Goal: Information Seeking & Learning: Learn about a topic

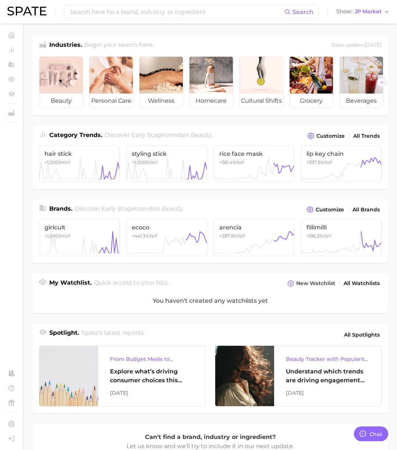
click at [364, 6] on div "Search Show JP Market" at bounding box center [198, 12] width 382 height 24
click at [364, 10] on span "JP Market" at bounding box center [368, 12] width 27 height 4
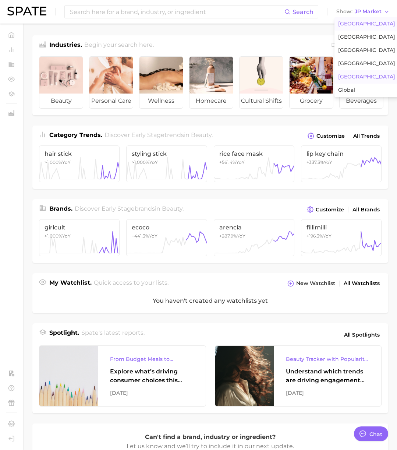
click at [360, 22] on span "United States" at bounding box center [366, 24] width 57 height 6
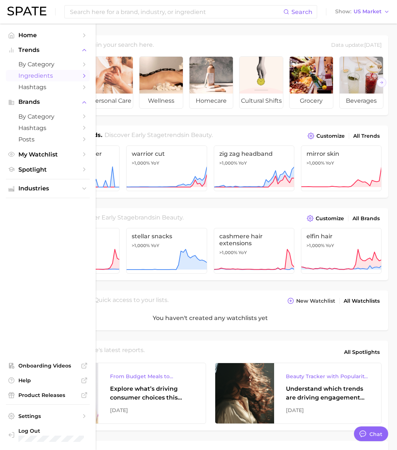
click at [31, 72] on link "Ingredients" at bounding box center [48, 75] width 84 height 11
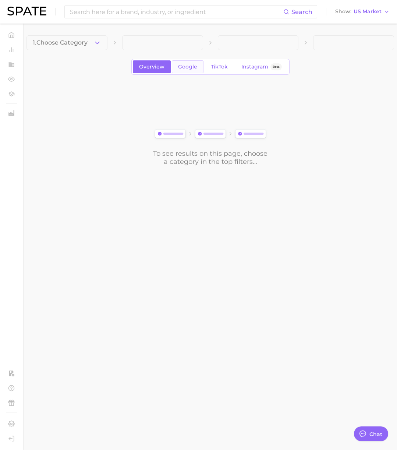
click at [178, 68] on span "Google" at bounding box center [187, 67] width 19 height 6
click at [160, 70] on link "Overview" at bounding box center [152, 66] width 38 height 13
click at [97, 45] on icon "button" at bounding box center [97, 43] width 8 height 8
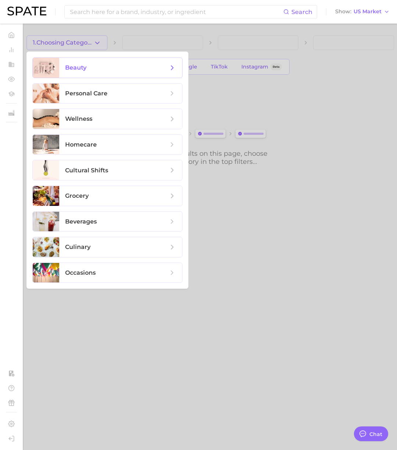
click at [91, 70] on span "beauty" at bounding box center [116, 68] width 103 height 8
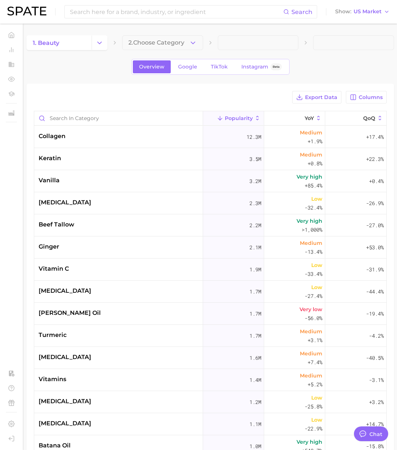
type textarea "x"
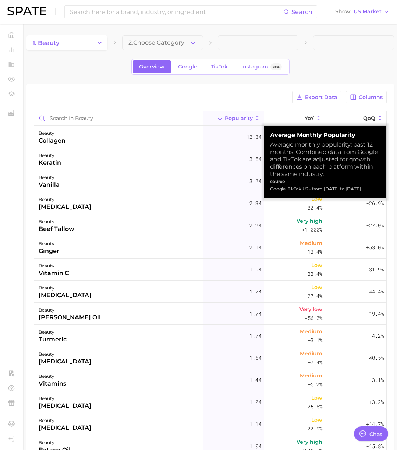
click at [241, 120] on span "Popularity" at bounding box center [239, 118] width 28 height 6
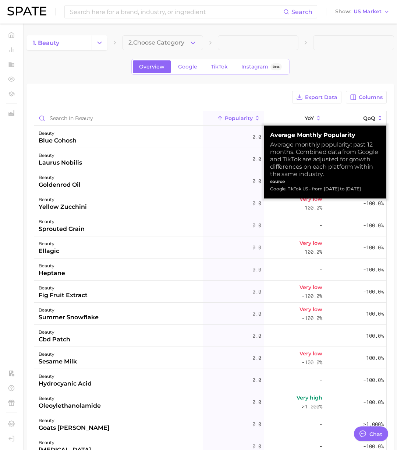
click at [241, 120] on span "Popularity" at bounding box center [239, 118] width 28 height 6
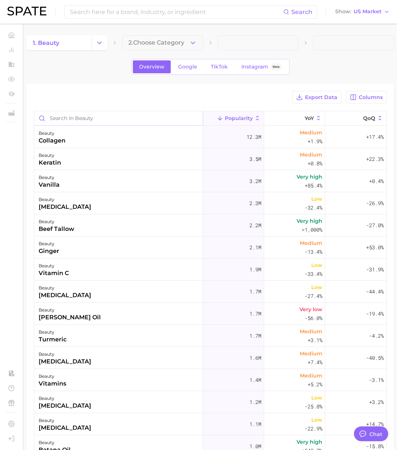
click at [104, 121] on input "Search in beauty" at bounding box center [118, 118] width 169 height 14
type input "cho"
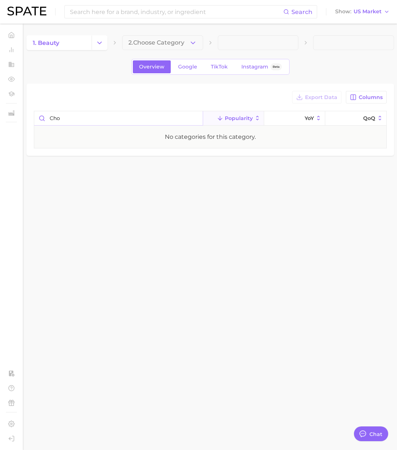
click at [195, 119] on input "cho" at bounding box center [118, 118] width 169 height 14
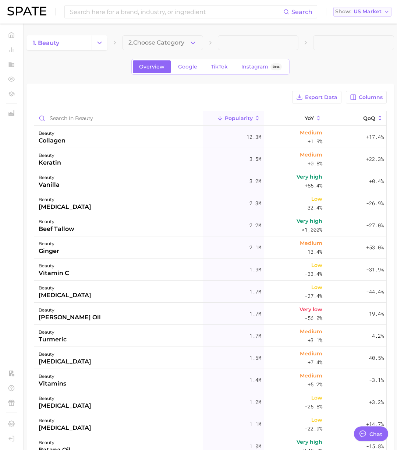
click at [374, 11] on span "US Market" at bounding box center [368, 12] width 28 height 4
click at [318, 24] on main "1. beauty 2. Choose Category Overview Google TikTok Instagram Beta Export Data …" at bounding box center [211, 314] width 374 height 581
click at [184, 64] on span "Google" at bounding box center [187, 67] width 19 height 6
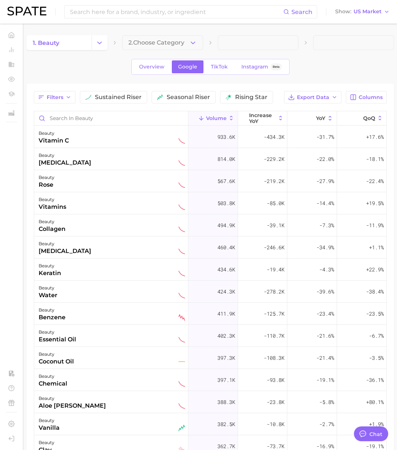
click at [40, 7] on img at bounding box center [26, 11] width 39 height 9
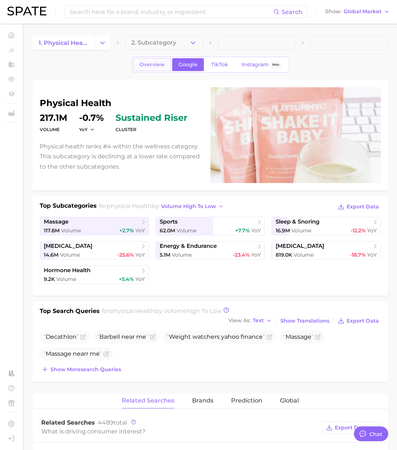
type textarea "x"
click at [154, 66] on span "Overview" at bounding box center [151, 64] width 25 height 6
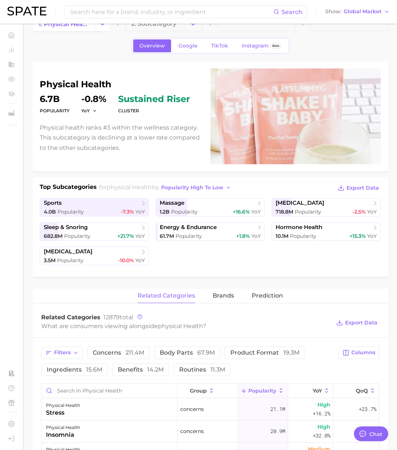
scroll to position [9, 0]
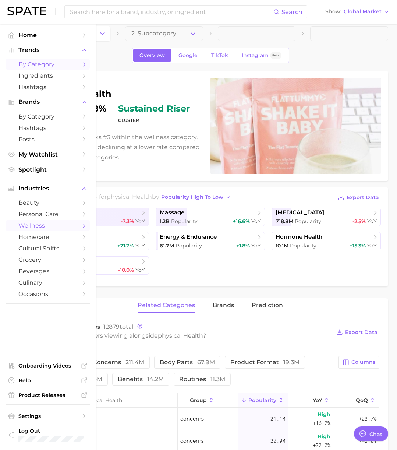
click at [43, 66] on span "by Category" at bounding box center [47, 64] width 59 height 7
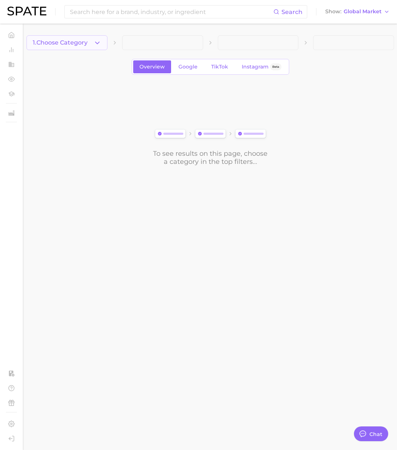
click at [88, 42] on span "1. Choose Category" at bounding box center [60, 42] width 55 height 7
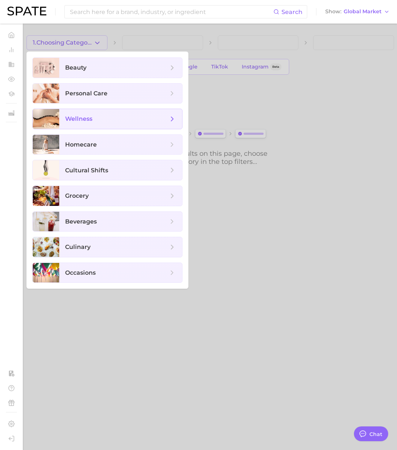
click at [95, 122] on span "wellness" at bounding box center [116, 119] width 103 height 8
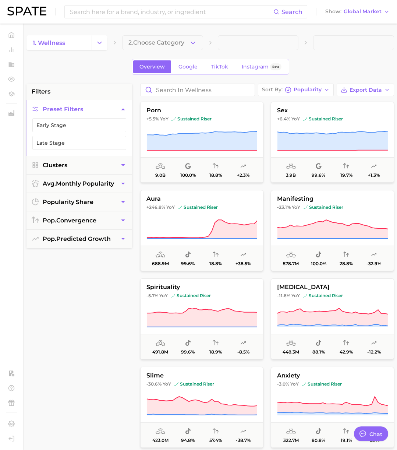
click at [95, 70] on div "Overview Google TikTok Instagram Beta" at bounding box center [210, 67] width 368 height 16
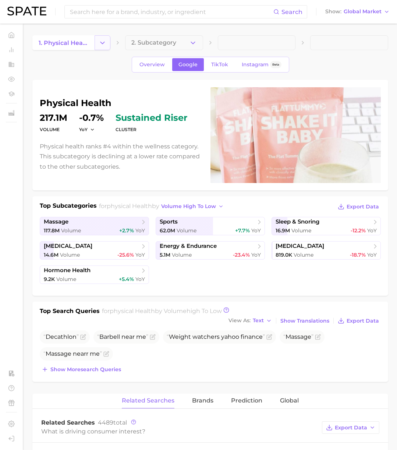
click at [99, 45] on icon "Change Category" at bounding box center [103, 43] width 8 height 8
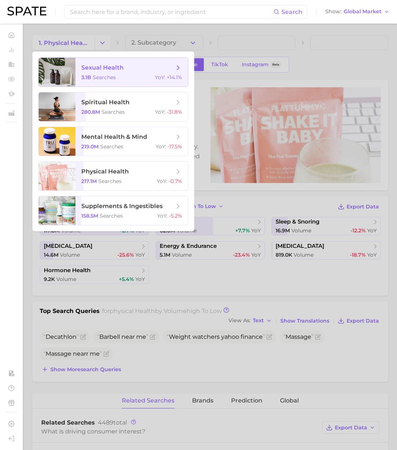
click at [104, 63] on span "sexual health 3.1b searches YoY : +14.1%" at bounding box center [131, 72] width 113 height 29
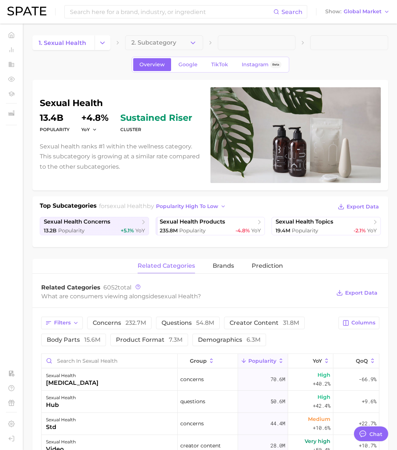
type textarea "x"
click at [182, 44] on button "2. Subcategory" at bounding box center [164, 42] width 78 height 15
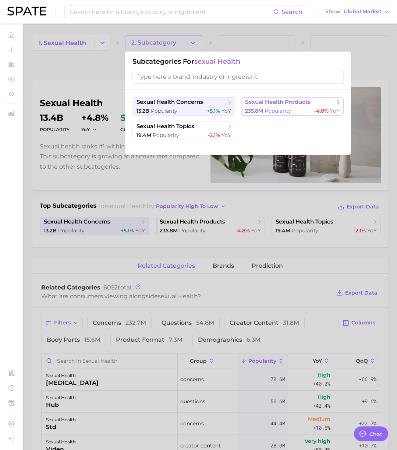
click at [296, 106] on button "sexual health products 235.8m Popularity -4.8% YoY" at bounding box center [292, 106] width 103 height 18
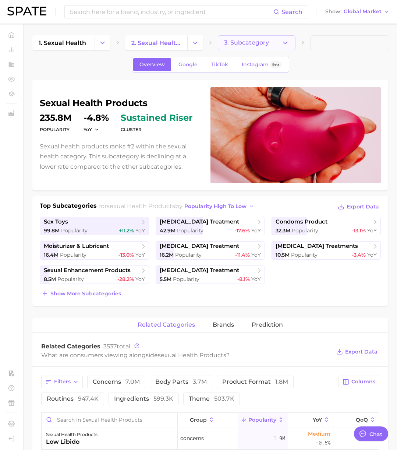
click at [238, 41] on span "3. Subcategory" at bounding box center [246, 42] width 45 height 7
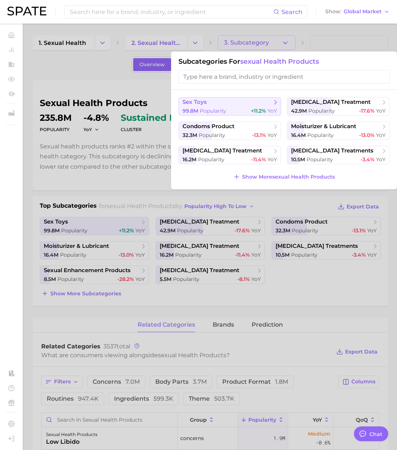
click at [222, 109] on span "Popularity" at bounding box center [213, 110] width 26 height 7
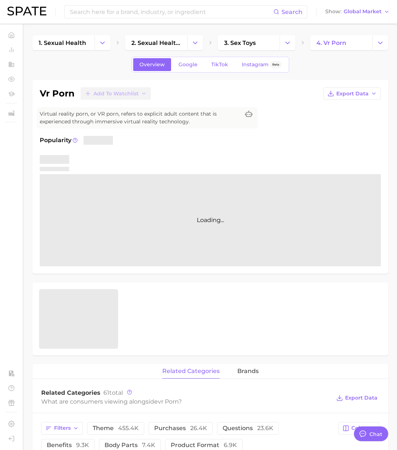
type textarea "x"
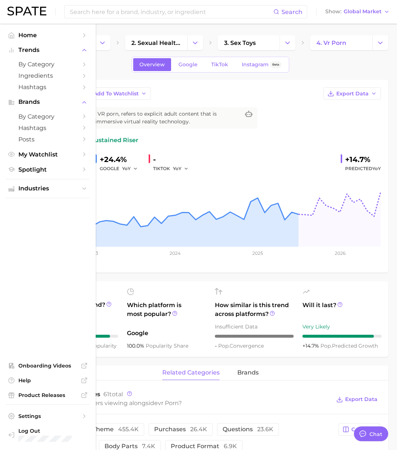
scroll to position [1206, 0]
